Goal: Information Seeking & Learning: Find specific fact

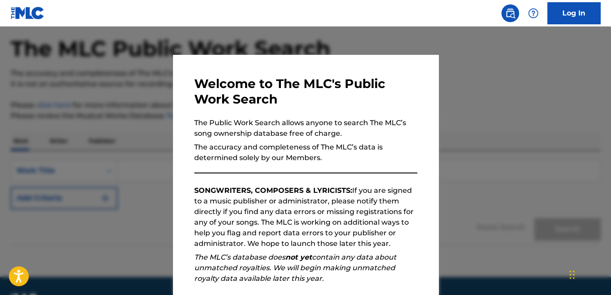
scroll to position [61, 0]
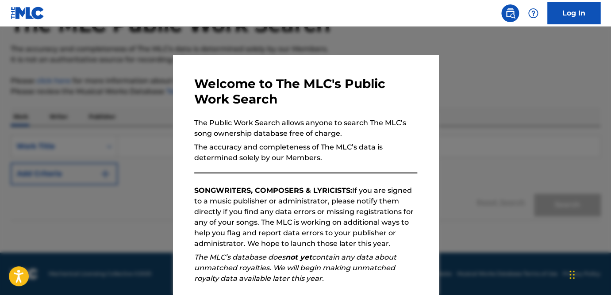
click at [495, 168] on div at bounding box center [305, 174] width 611 height 295
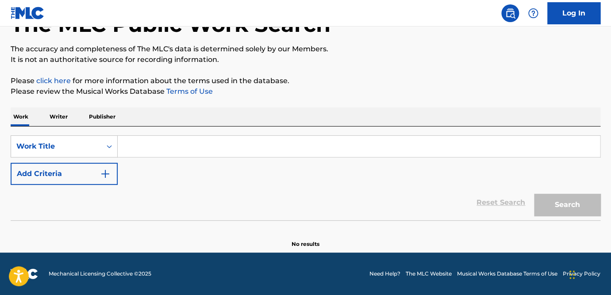
click at [172, 143] on input "Search Form" at bounding box center [359, 146] width 482 height 21
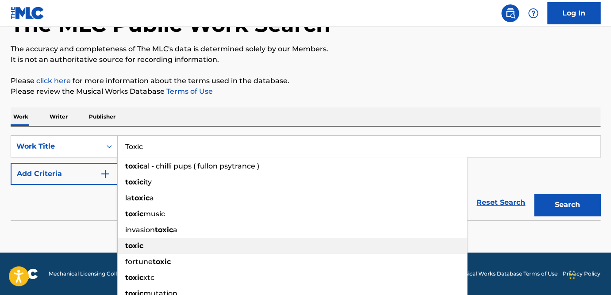
type input "Toxic"
click at [140, 247] on strong "toxic" at bounding box center [134, 245] width 18 height 8
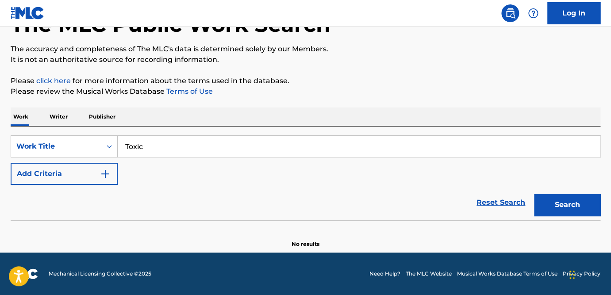
click at [568, 216] on div "Search" at bounding box center [564, 202] width 71 height 35
click at [558, 204] on button "Search" at bounding box center [567, 205] width 66 height 22
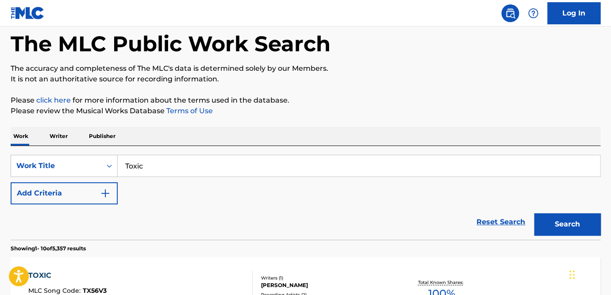
scroll to position [47, 0]
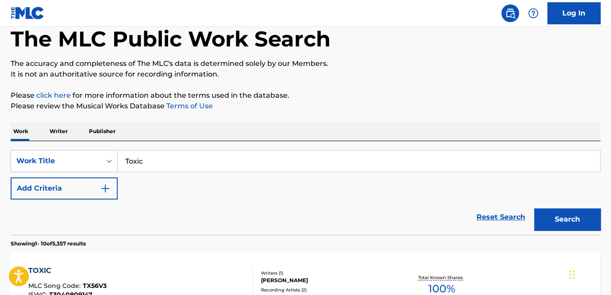
click at [66, 134] on p "Writer" at bounding box center [58, 131] width 23 height 19
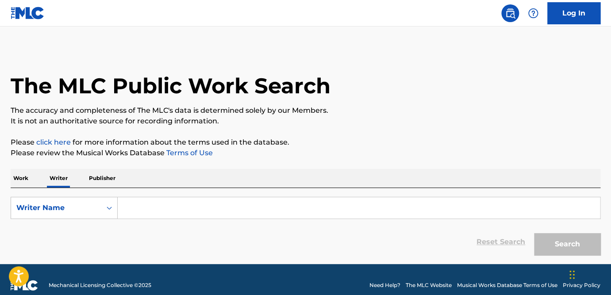
click at [161, 211] on input "Search Form" at bounding box center [359, 207] width 482 height 21
paste input "Christian Karlsson"
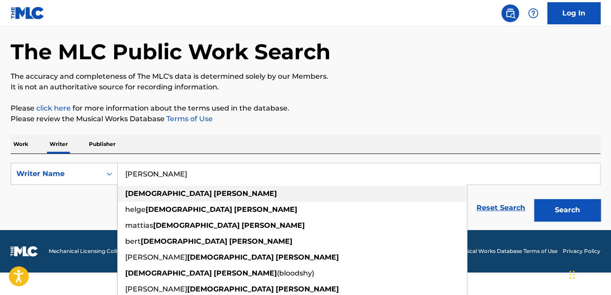
click at [214, 190] on strong "karlsson" at bounding box center [245, 193] width 63 height 8
type input "christian karlsson"
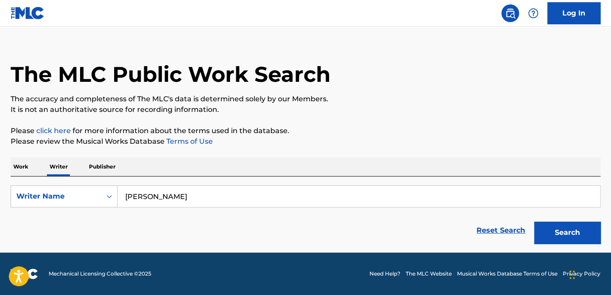
scroll to position [11, 0]
click at [560, 239] on button "Search" at bounding box center [567, 233] width 66 height 22
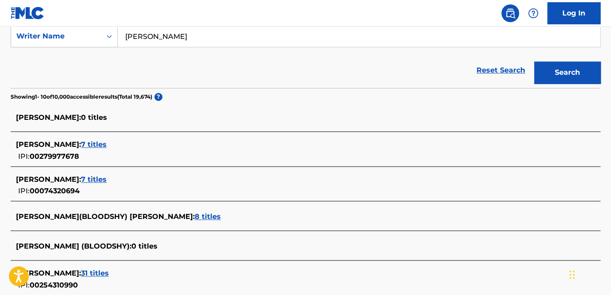
scroll to position [172, 0]
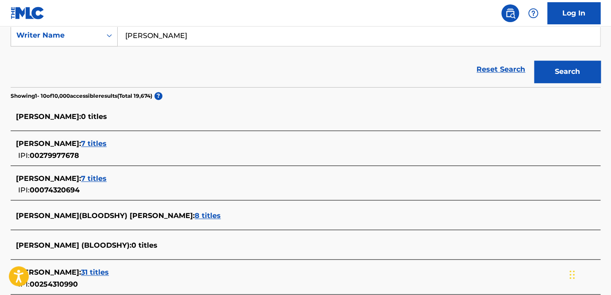
click at [107, 147] on span "7 titles" at bounding box center [94, 143] width 26 height 8
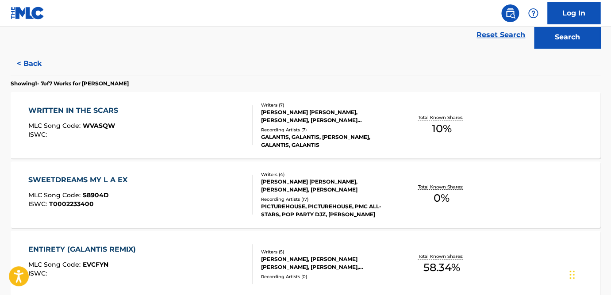
scroll to position [0, 0]
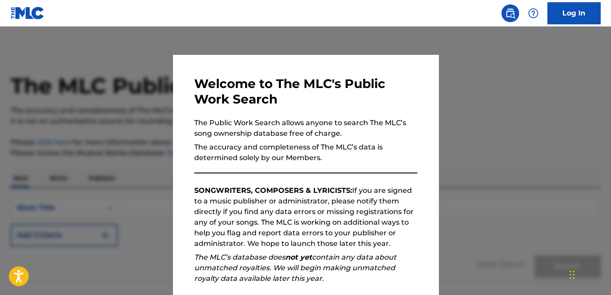
click at [485, 82] on div at bounding box center [305, 174] width 611 height 295
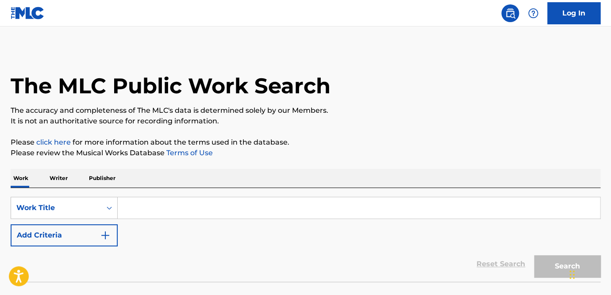
scroll to position [61, 0]
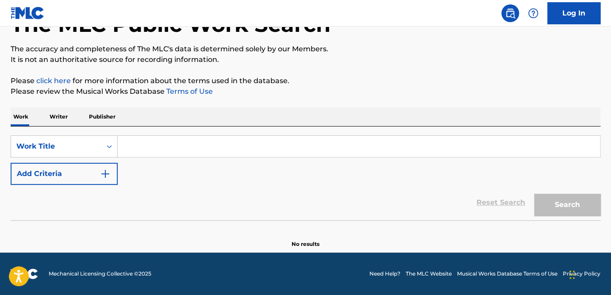
click at [80, 178] on button "Add Criteria" at bounding box center [64, 174] width 107 height 22
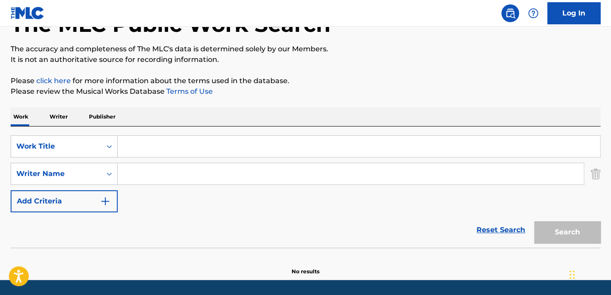
click at [150, 175] on input "Search Form" at bounding box center [351, 173] width 466 height 21
click at [152, 180] on input "Search Form" at bounding box center [351, 173] width 466 height 21
paste input "[PERSON_NAME]"
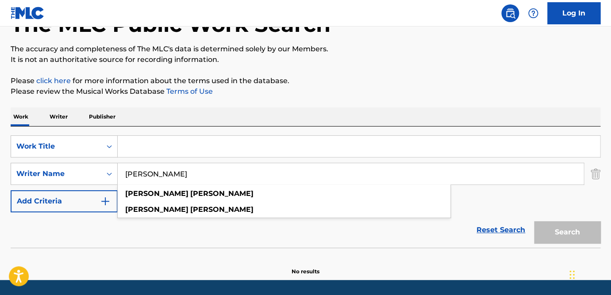
type input "[PERSON_NAME]"
click at [143, 151] on input "Search Form" at bounding box center [359, 146] width 482 height 21
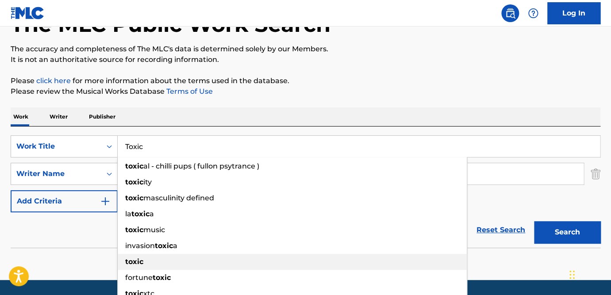
click at [206, 256] on div "toxic" at bounding box center [292, 262] width 349 height 16
type input "toxic"
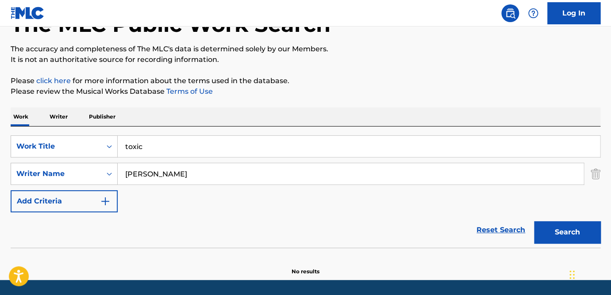
click at [570, 230] on button "Search" at bounding box center [567, 232] width 66 height 22
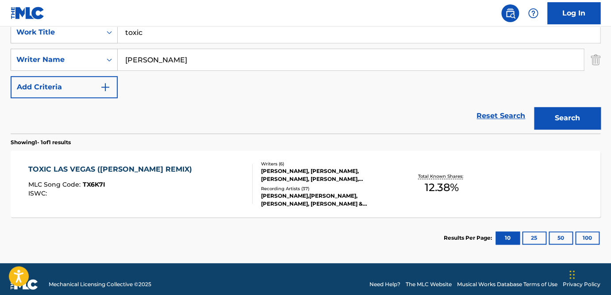
scroll to position [186, 0]
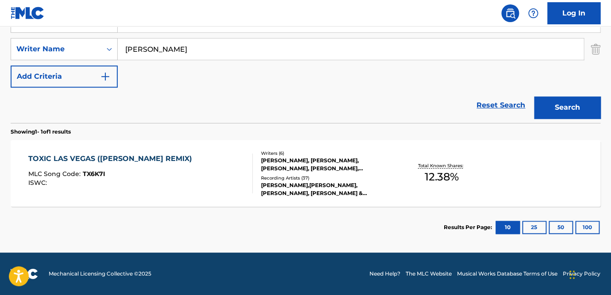
click at [138, 156] on div "TOXIC LAS VEGAS ([PERSON_NAME] REMIX)" at bounding box center [112, 158] width 168 height 11
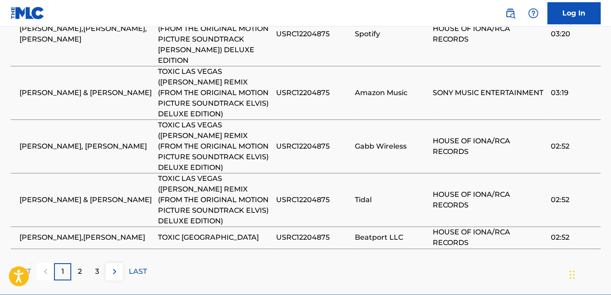
scroll to position [1005, 0]
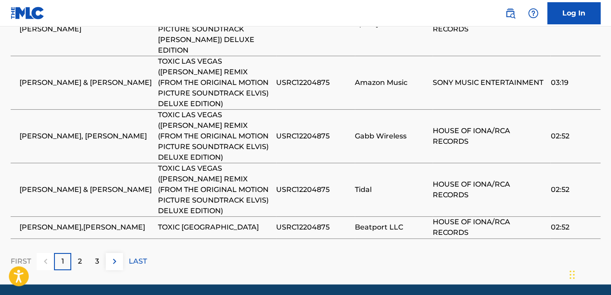
click at [101, 253] on div "3" at bounding box center [96, 261] width 17 height 17
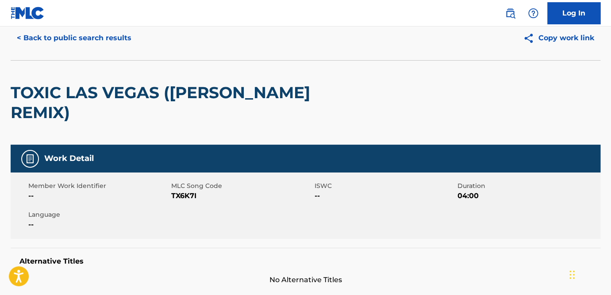
scroll to position [0, 0]
